Goal: Task Accomplishment & Management: Manage account settings

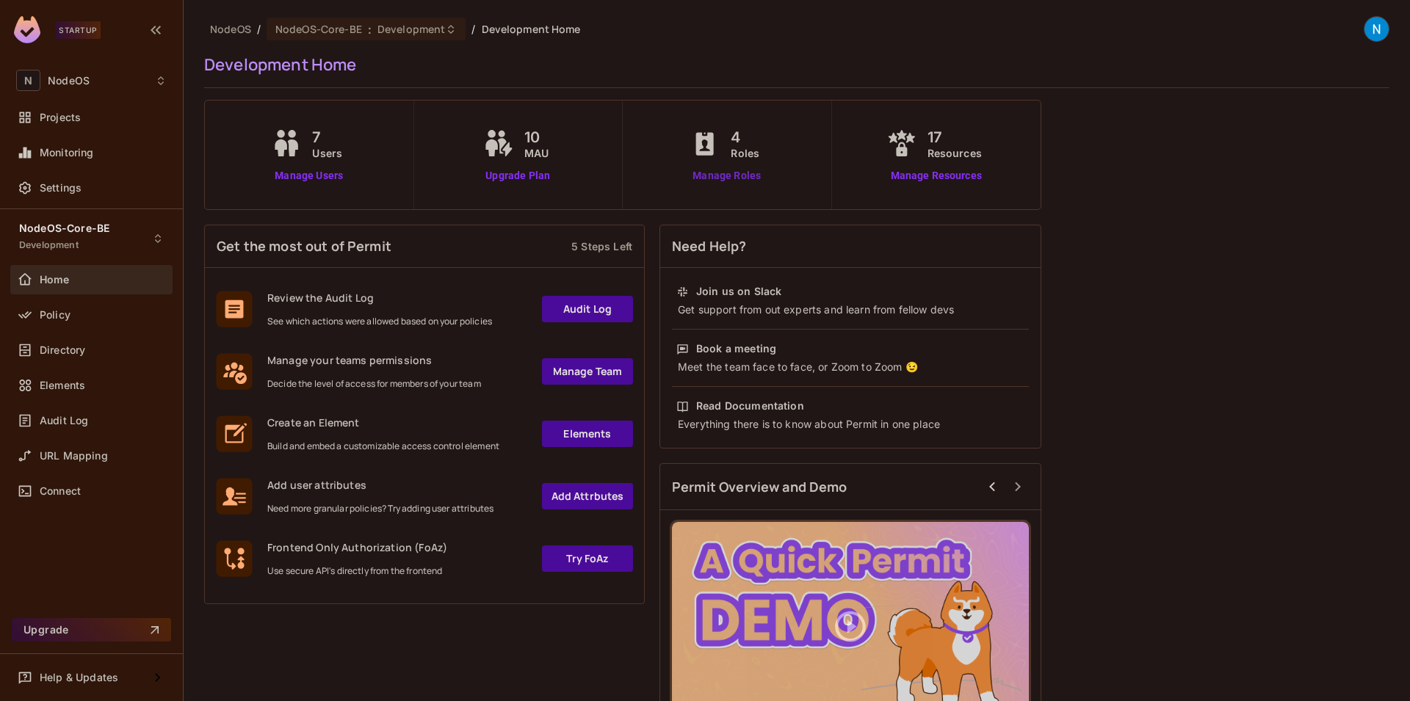
click at [751, 171] on link "Manage Roles" at bounding box center [727, 175] width 80 height 15
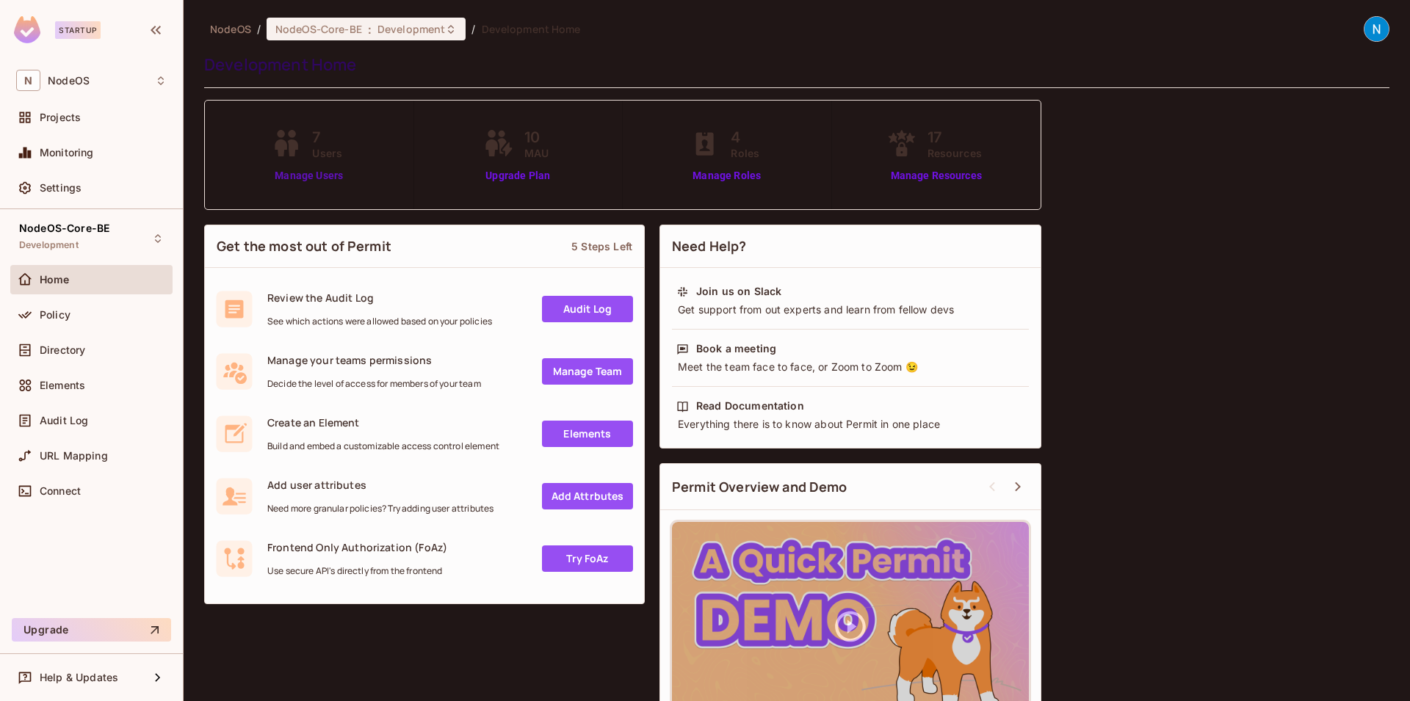
click at [286, 179] on link "Manage Users" at bounding box center [309, 175] width 82 height 15
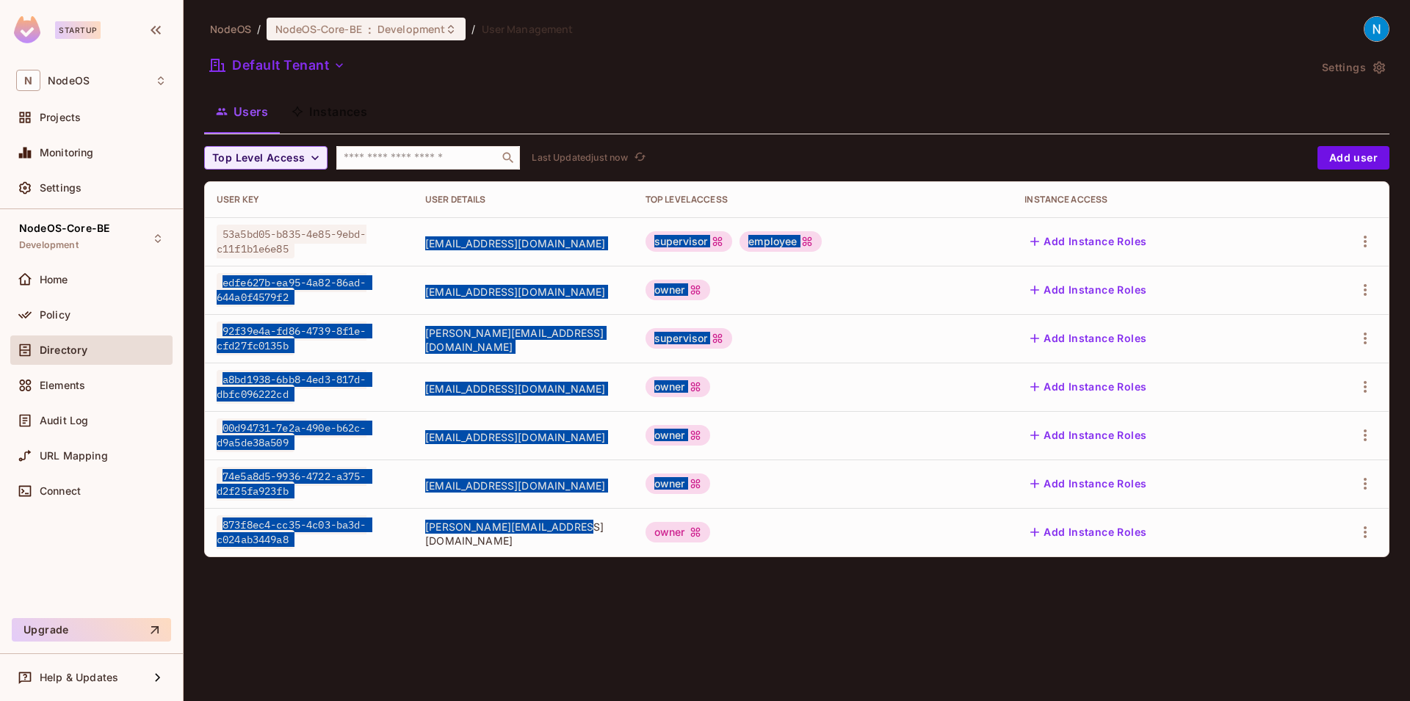
drag, startPoint x: 404, startPoint y: 235, endPoint x: 565, endPoint y: 533, distance: 339.1
click at [562, 531] on tbody "53a5bd05-b835-4e85-9ebd-c11f1b1e6e85 [EMAIL_ADDRESS][DOMAIN_NAME] supervisor em…" at bounding box center [797, 386] width 1184 height 339
click at [565, 533] on span "agrahari.yash456@gmail.com" at bounding box center [523, 534] width 197 height 28
drag, startPoint x: 574, startPoint y: 538, endPoint x: 348, endPoint y: 222, distance: 388.4
click at [336, 225] on tbody "53a5bd05-b835-4e85-9ebd-c11f1b1e6e85 tanishqoct11@gmail.com supervisor employee…" at bounding box center [797, 386] width 1184 height 339
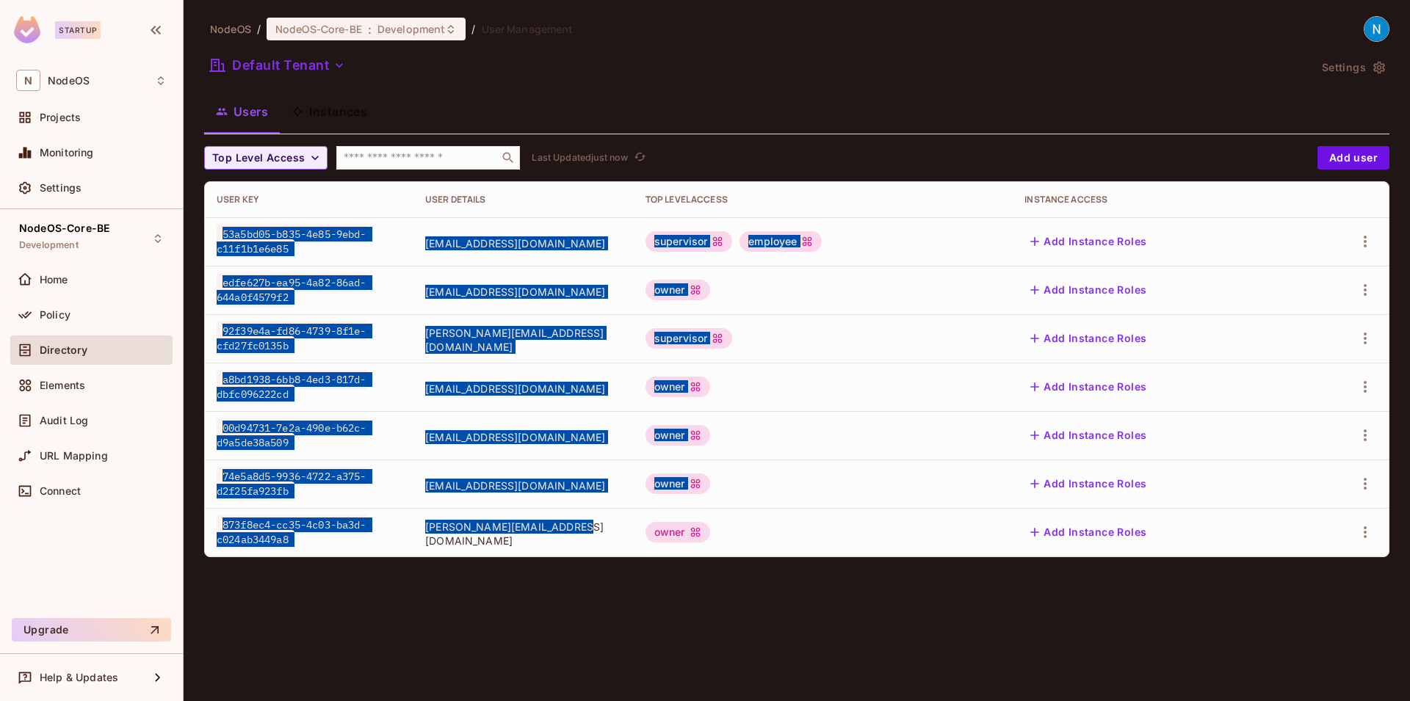
click at [352, 222] on td "53a5bd05-b835-4e85-9ebd-c11f1b1e6e85" at bounding box center [309, 241] width 209 height 48
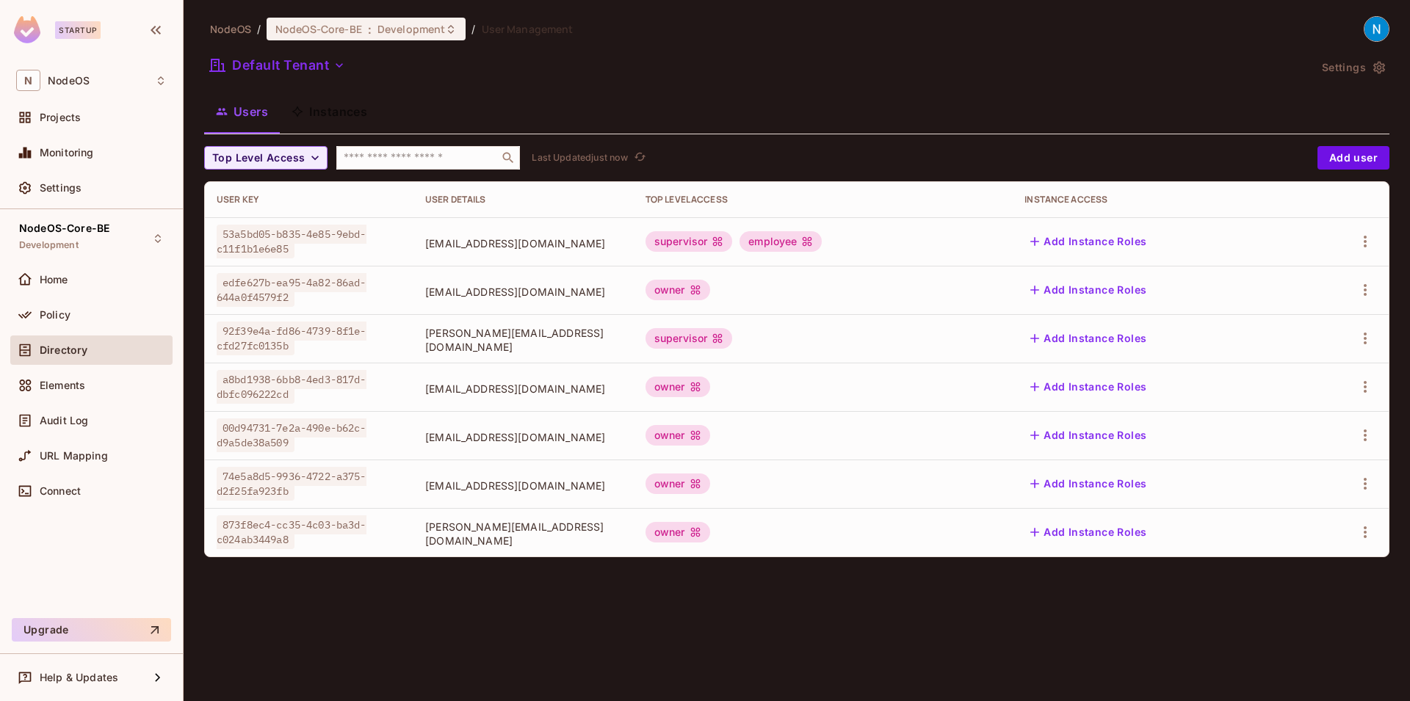
click at [1156, 74] on div "Default Tenant" at bounding box center [756, 68] width 1104 height 28
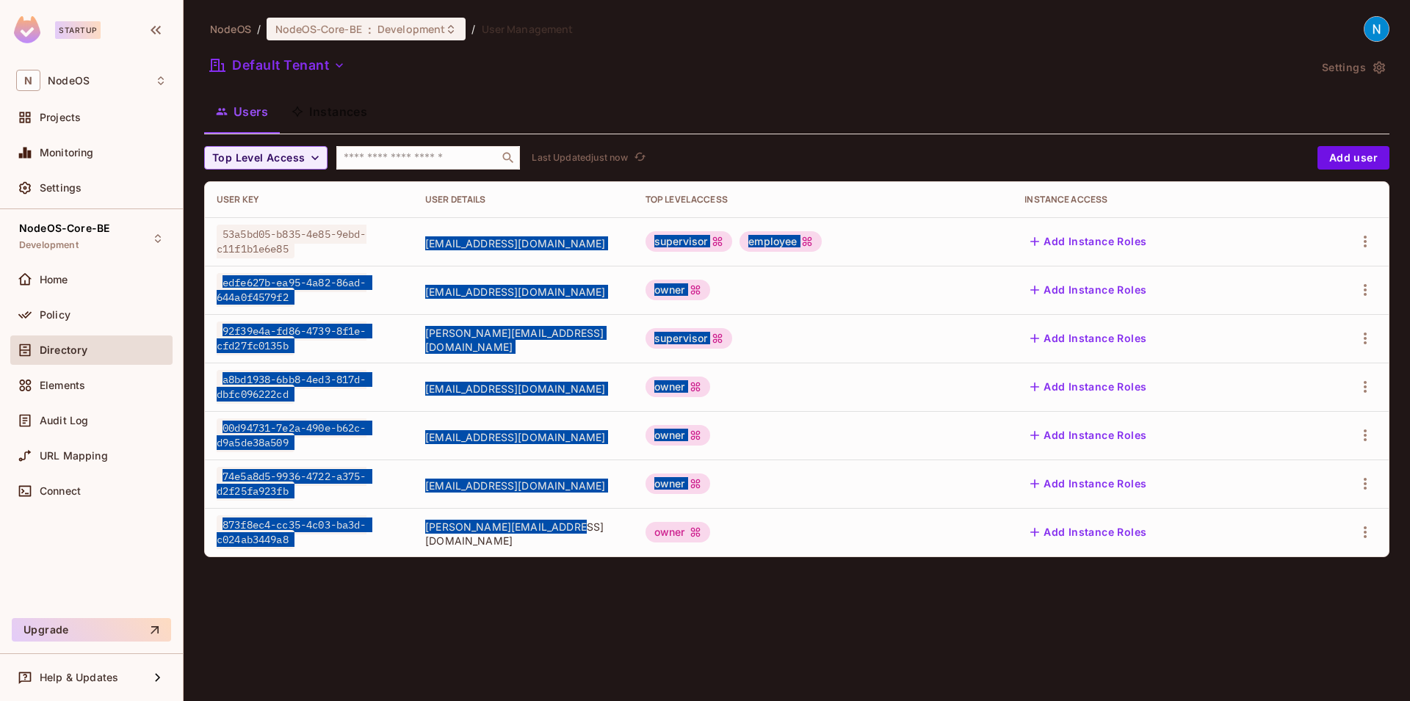
drag, startPoint x: 474, startPoint y: 351, endPoint x: 580, endPoint y: 532, distance: 209.9
click at [554, 530] on tbody "53a5bd05-b835-4e85-9ebd-c11f1b1e6e85 tanishqoct11@gmail.com supervisor employee…" at bounding box center [797, 386] width 1184 height 339
click at [580, 532] on span "agrahari.yash456@gmail.com" at bounding box center [523, 534] width 197 height 28
drag, startPoint x: 578, startPoint y: 540, endPoint x: 218, endPoint y: 238, distance: 469.6
click at [218, 238] on tbody "53a5bd05-b835-4e85-9ebd-c11f1b1e6e85 tanishqoct11@gmail.com supervisor employee…" at bounding box center [797, 386] width 1184 height 339
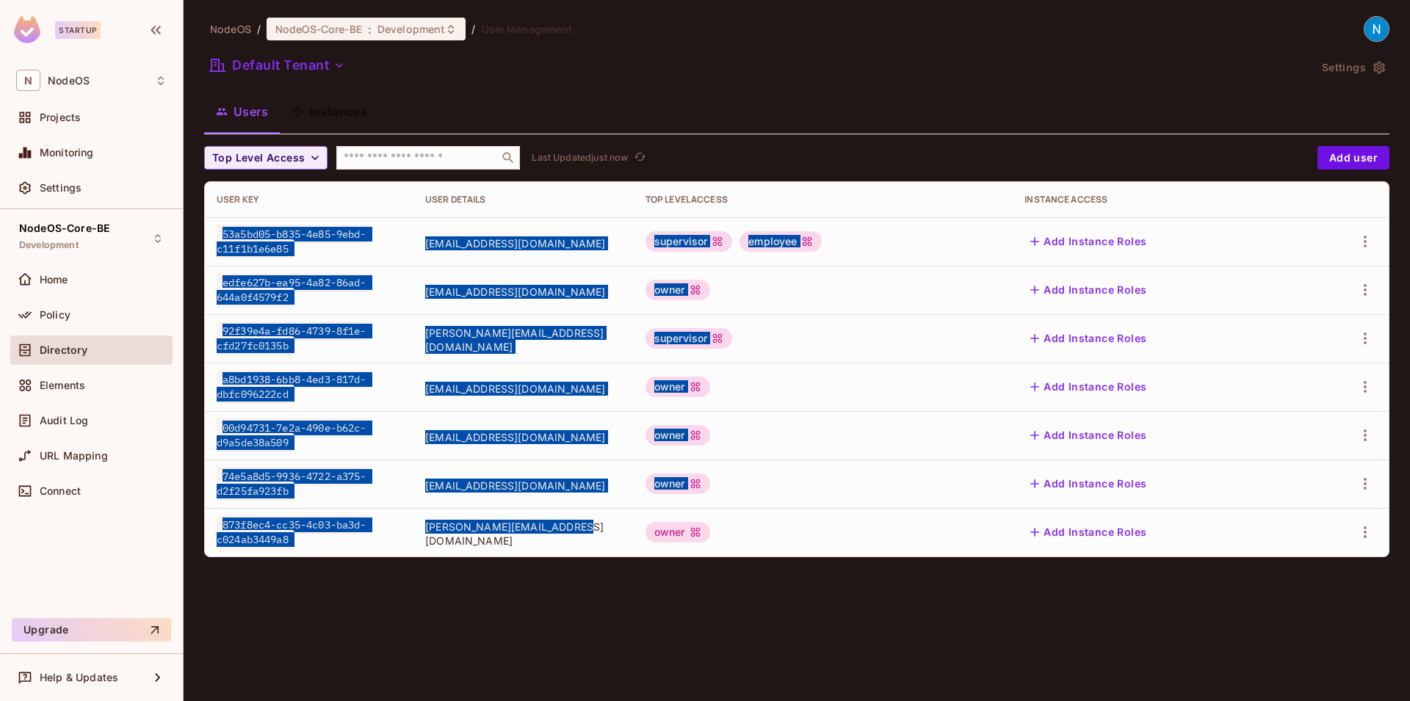
click at [233, 240] on span "53a5bd05-b835-4e85-9ebd-c11f1b1e6e85" at bounding box center [292, 242] width 150 height 34
drag, startPoint x: 211, startPoint y: 230, endPoint x: 583, endPoint y: 530, distance: 478.3
click at [583, 530] on tbody "53a5bd05-b835-4e85-9ebd-c11f1b1e6e85 tanishqoct11@gmail.com supervisor employee…" at bounding box center [797, 386] width 1184 height 339
click at [583, 531] on span "agrahari.yash456@gmail.com" at bounding box center [523, 534] width 197 height 28
drag, startPoint x: 576, startPoint y: 535, endPoint x: 216, endPoint y: 230, distance: 472.1
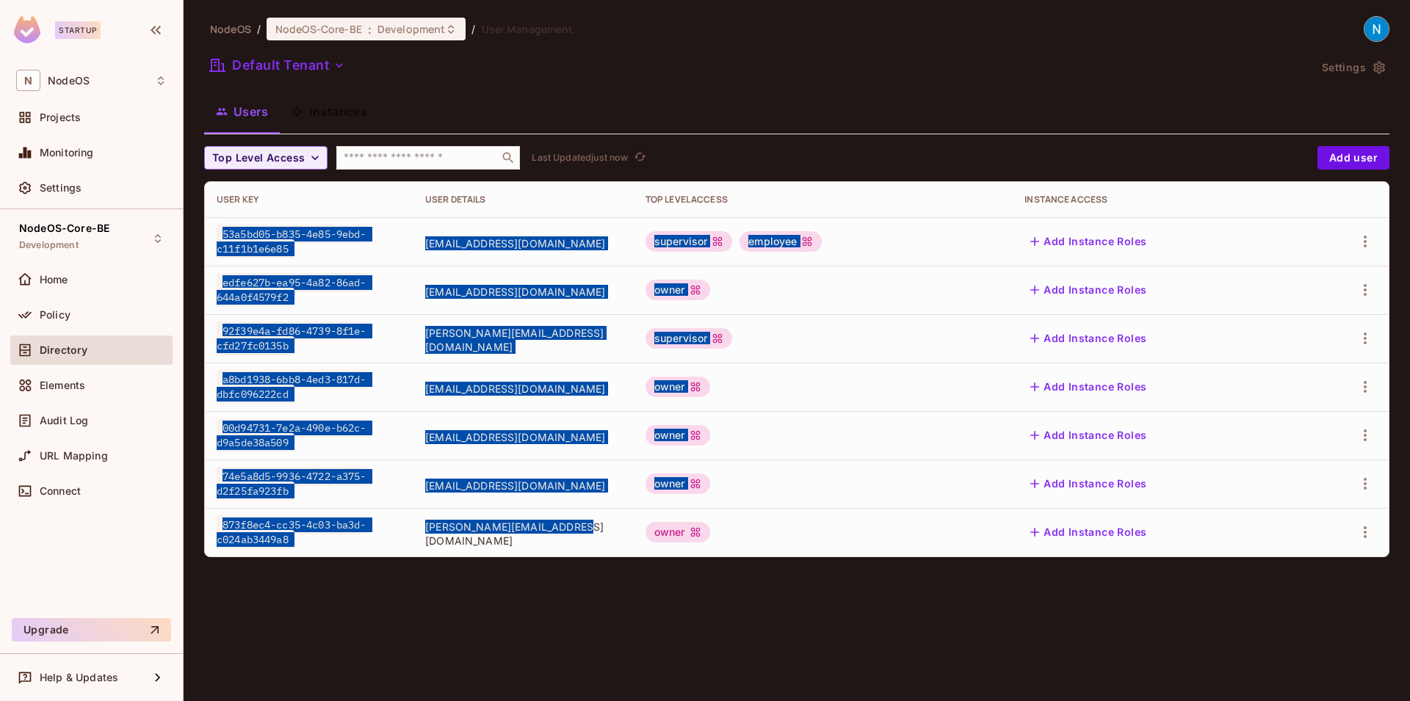
click at [216, 230] on tbody "53a5bd05-b835-4e85-9ebd-c11f1b1e6e85 tanishqoct11@gmail.com supervisor employee…" at bounding box center [797, 386] width 1184 height 339
click at [217, 230] on span "53a5bd05-b835-4e85-9ebd-c11f1b1e6e85" at bounding box center [292, 242] width 150 height 34
drag, startPoint x: 216, startPoint y: 230, endPoint x: 565, endPoint y: 548, distance: 472.5
click at [564, 548] on tbody "53a5bd05-b835-4e85-9ebd-c11f1b1e6e85 tanishqoct11@gmail.com supervisor employee…" at bounding box center [797, 386] width 1184 height 339
click at [571, 540] on span "agrahari.yash456@gmail.com" at bounding box center [523, 534] width 197 height 28
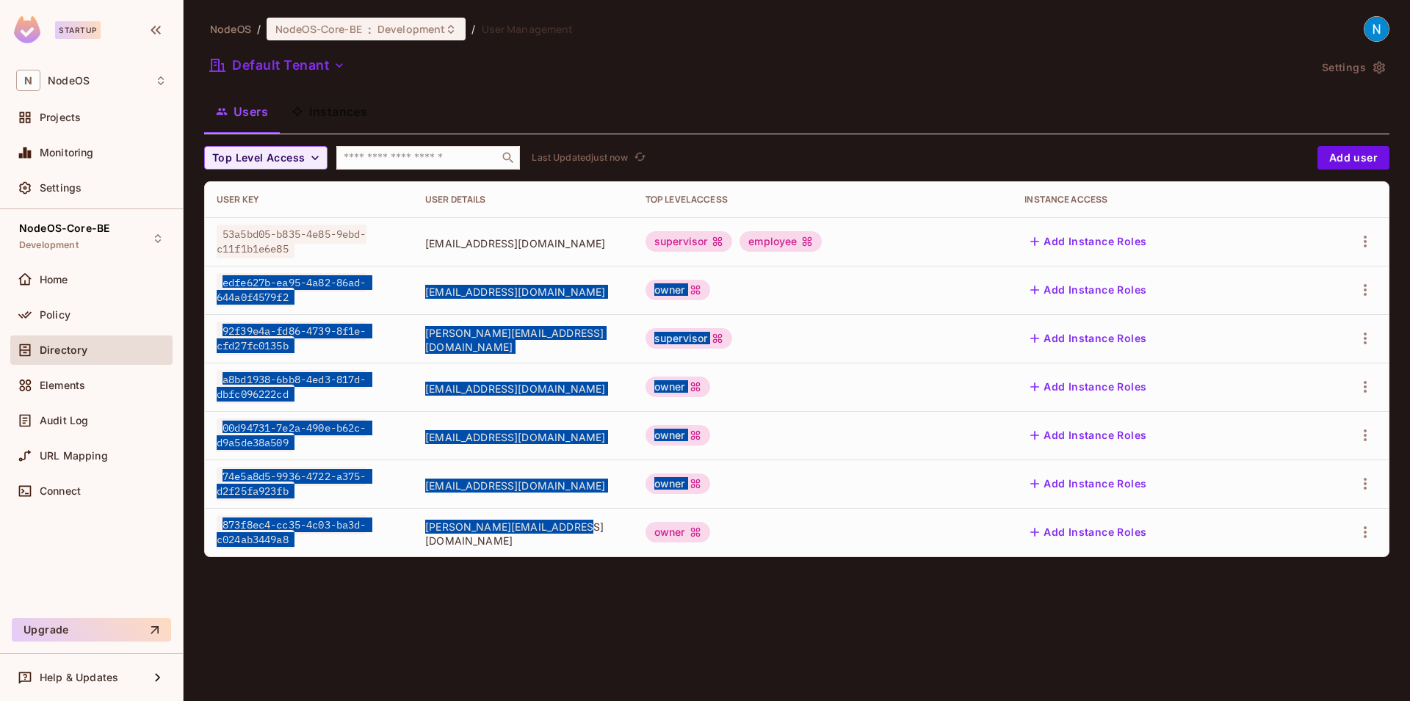
drag, startPoint x: 565, startPoint y: 549, endPoint x: 241, endPoint y: 263, distance: 432.3
click at [241, 263] on tbody "53a5bd05-b835-4e85-9ebd-c11f1b1e6e85 tanishqoct11@gmail.com supervisor employee…" at bounding box center [797, 386] width 1184 height 339
click at [241, 262] on td "53a5bd05-b835-4e85-9ebd-c11f1b1e6e85" at bounding box center [309, 241] width 209 height 48
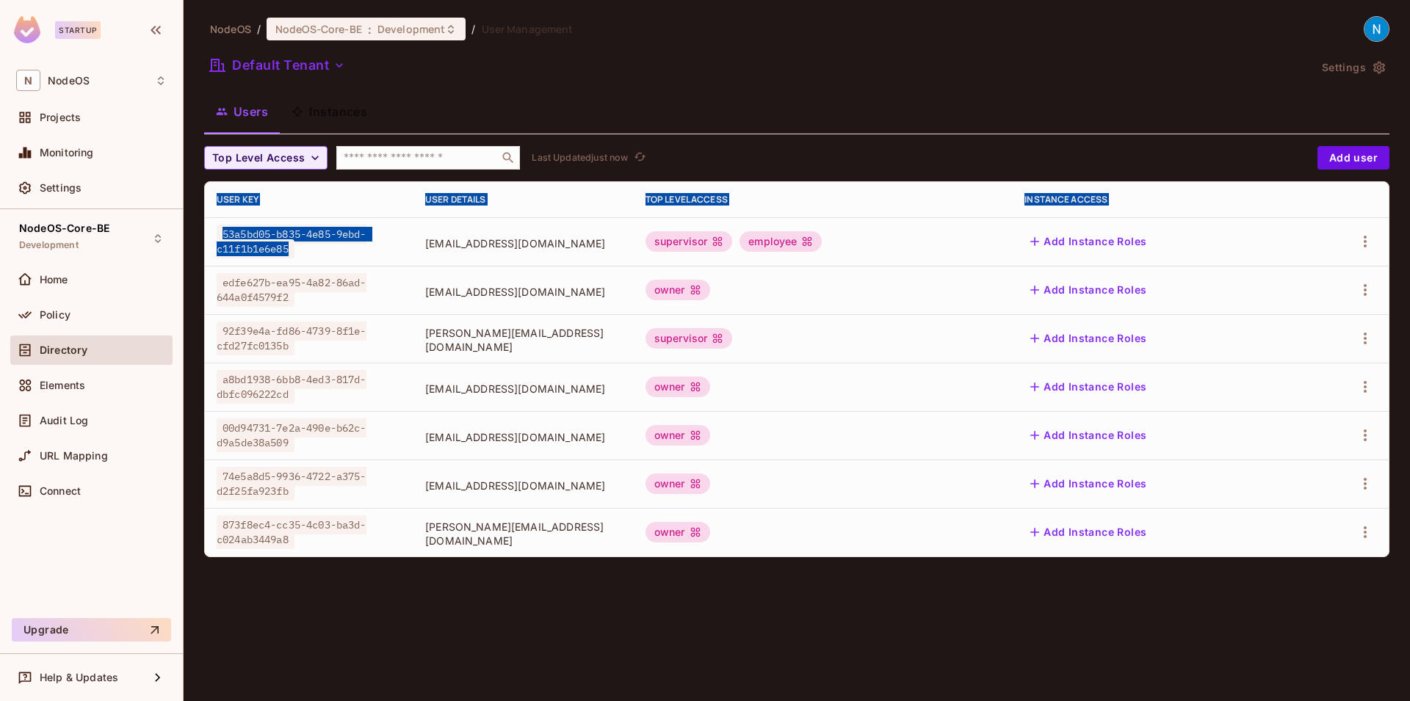
drag, startPoint x: 283, startPoint y: 257, endPoint x: 636, endPoint y: 561, distance: 466.0
click at [636, 561] on div "Top Level Access ​ Last Updated just now Add user User Key User Details Top Lev…" at bounding box center [796, 357] width 1185 height 423
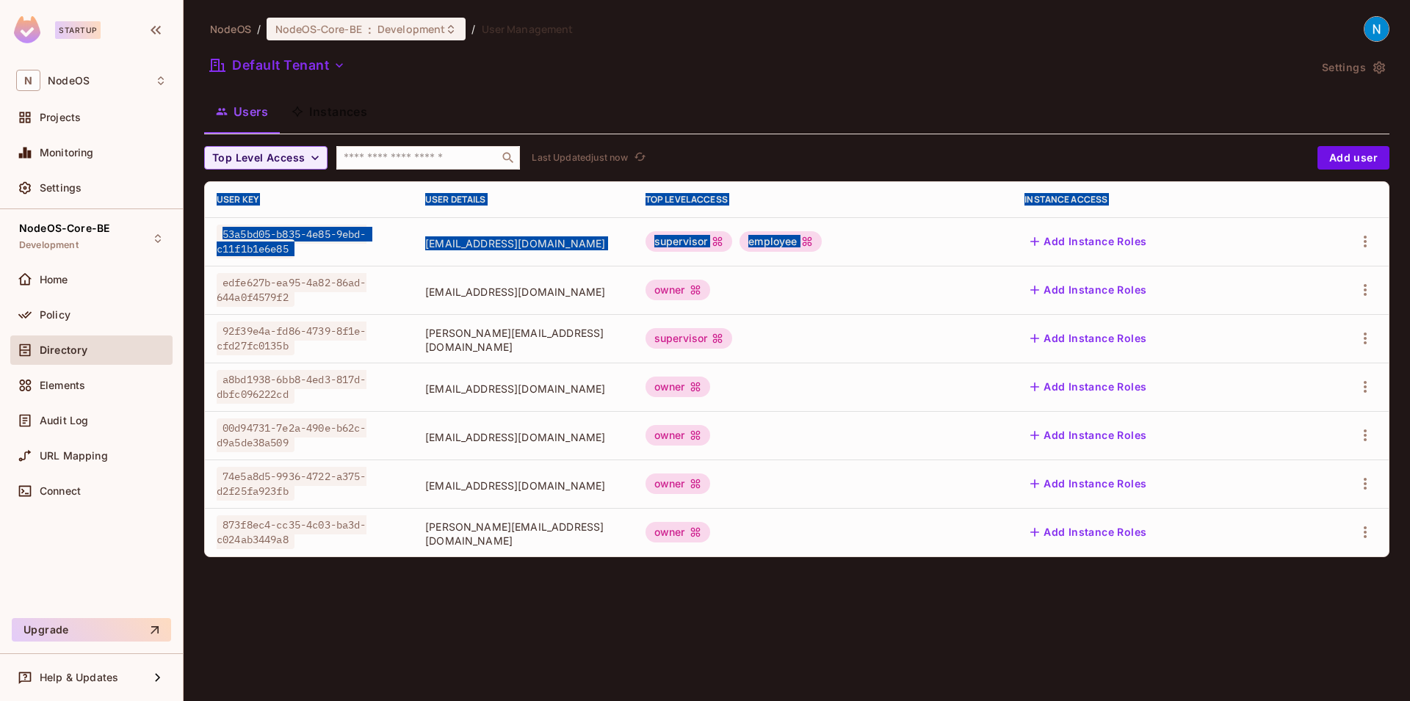
drag, startPoint x: 619, startPoint y: 560, endPoint x: 272, endPoint y: 276, distance: 448.3
click at [245, 272] on div "Top Level Access ​ Last Updated just now Add user User Key User Details Top Lev…" at bounding box center [796, 357] width 1185 height 423
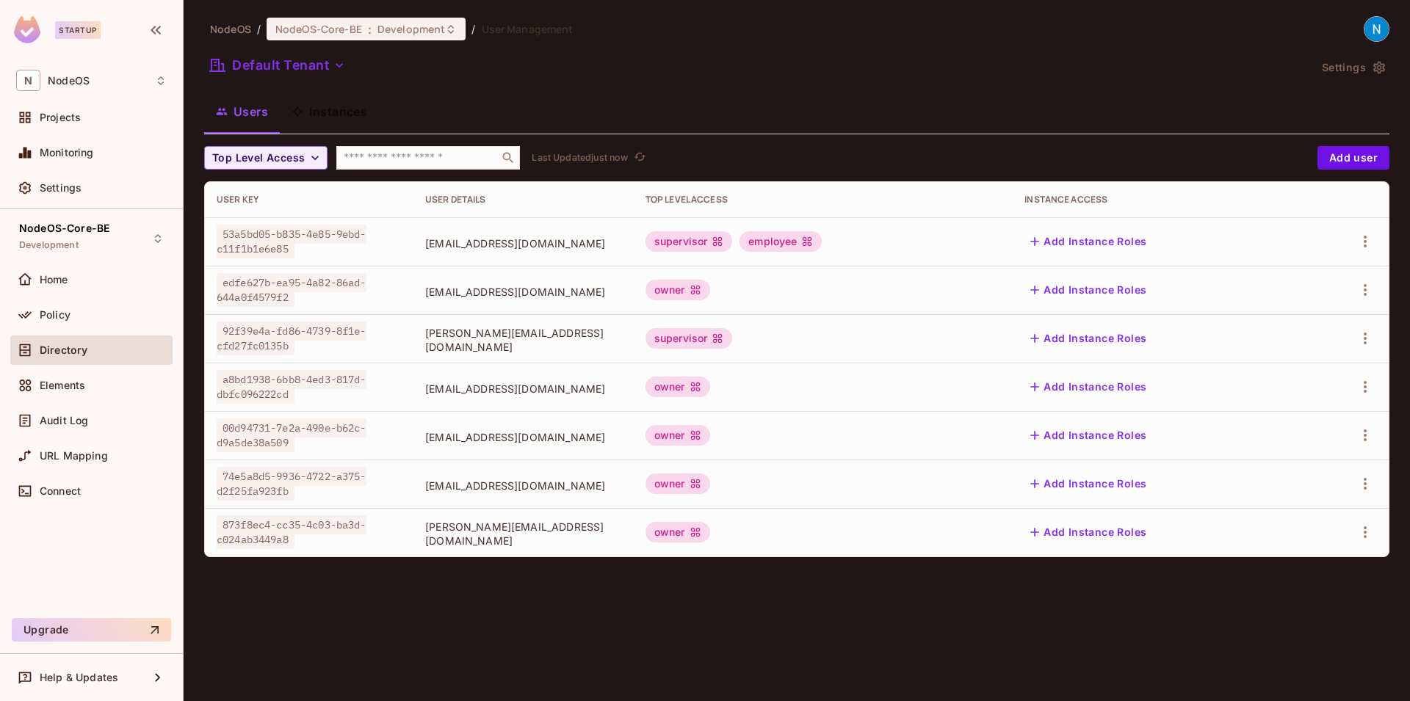
click at [321, 278] on span "edfe627b-ea95-4a82-86ad-644a0f4579f2" at bounding box center [292, 290] width 150 height 34
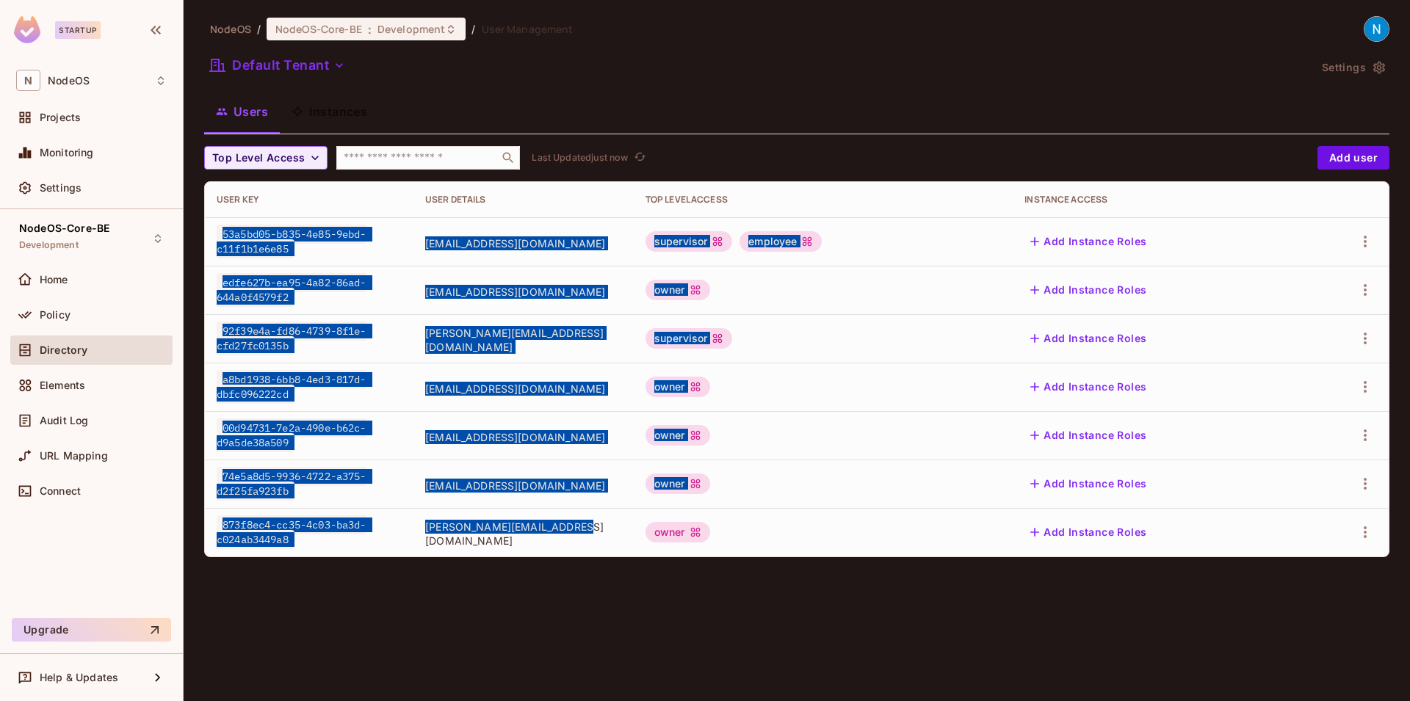
drag, startPoint x: 221, startPoint y: 231, endPoint x: 571, endPoint y: 545, distance: 470.6
click at [571, 545] on tbody "53a5bd05-b835-4e85-9ebd-c11f1b1e6e85 tanishqoct11@gmail.com supervisor employee…" at bounding box center [797, 386] width 1184 height 339
click at [576, 541] on td "agrahari.yash456@gmail.com" at bounding box center [523, 532] width 220 height 48
